Goal: Information Seeking & Learning: Learn about a topic

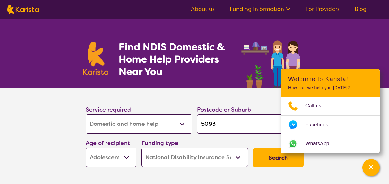
select select "Domestic and home help"
select select "AS"
select select "NDIS"
select select "Domestic and home help"
select select "AS"
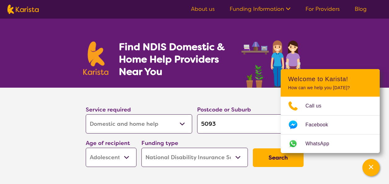
select select "NDIS"
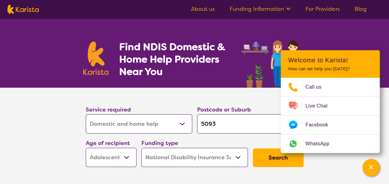
click at [211, 119] on input "5093" at bounding box center [250, 123] width 106 height 19
type input "503"
type input "53"
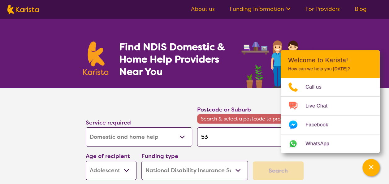
type input "5"
type input "51"
type input "510"
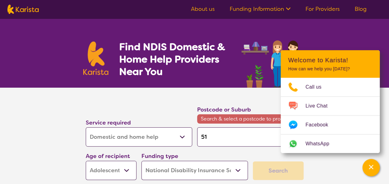
type input "510"
type input "5108"
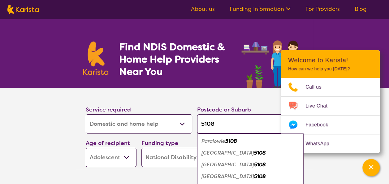
type input "5108"
click at [238, 176] on em "[GEOGRAPHIC_DATA]" at bounding box center [227, 176] width 53 height 6
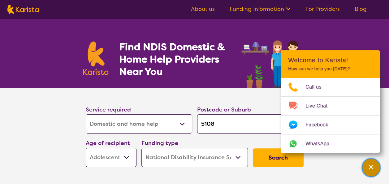
click at [365, 171] on div "Channel Menu" at bounding box center [371, 168] width 12 height 14
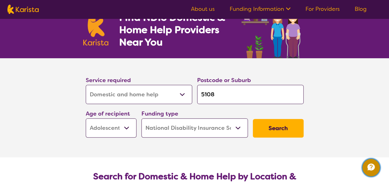
scroll to position [62, 0]
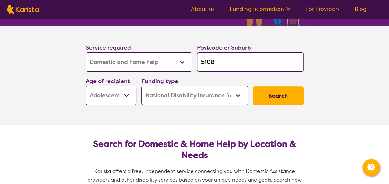
click at [181, 59] on select "Allied Health Assistant Assessment ([MEDICAL_DATA] or [MEDICAL_DATA]) Behaviour…" at bounding box center [139, 61] width 106 height 19
click at [129, 97] on select "Early Childhood - 0 to 9 Child - 10 to 11 Adolescent - 12 to 17 Adult - 18 to 6…" at bounding box center [111, 95] width 51 height 19
select select "AD"
click at [86, 86] on select "Early Childhood - 0 to 9 Child - 10 to 11 Adolescent - 12 to 17 Adult - 18 to 6…" at bounding box center [111, 95] width 51 height 19
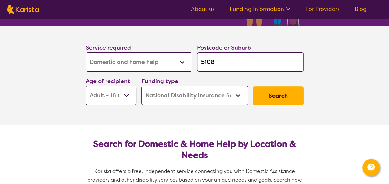
select select "AD"
click at [280, 94] on button "Search" at bounding box center [278, 95] width 51 height 19
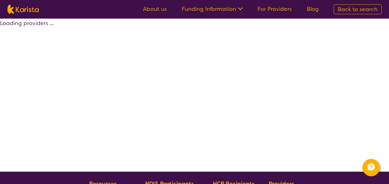
select select "by_score"
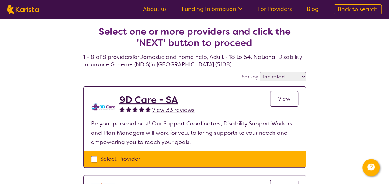
scroll to position [62, 0]
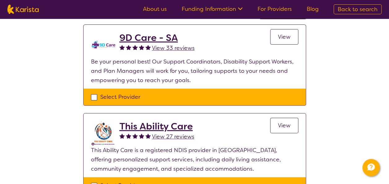
select select "Domestic and home help"
select select "AD"
select select "NDIS"
select select "Domestic and home help"
select select "AD"
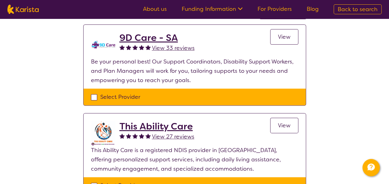
select select "NDIS"
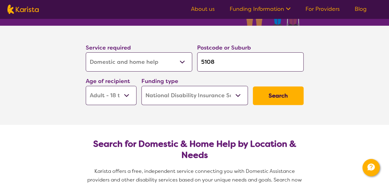
click at [158, 63] on select "Allied Health Assistant Assessment ([MEDICAL_DATA] or [MEDICAL_DATA]) Behaviour…" at bounding box center [139, 61] width 106 height 19
click at [86, 52] on select "Allied Health Assistant Assessment ([MEDICAL_DATA] or [MEDICAL_DATA]) Behaviour…" at bounding box center [139, 61] width 106 height 19
click at [268, 101] on button "Search" at bounding box center [278, 95] width 51 height 19
select select "by_score"
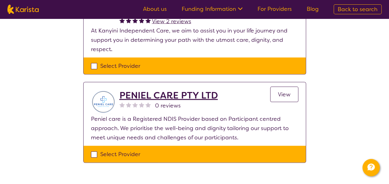
scroll to position [691, 0]
